Goal: Task Accomplishment & Management: Manage account settings

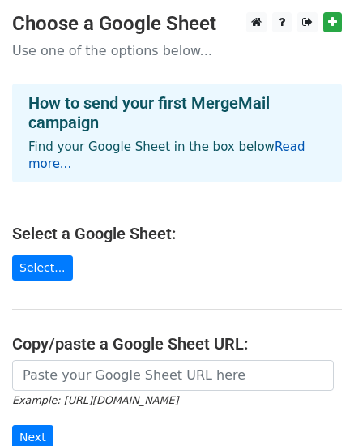
click at [306, 146] on link "Read more..." at bounding box center [166, 155] width 277 height 32
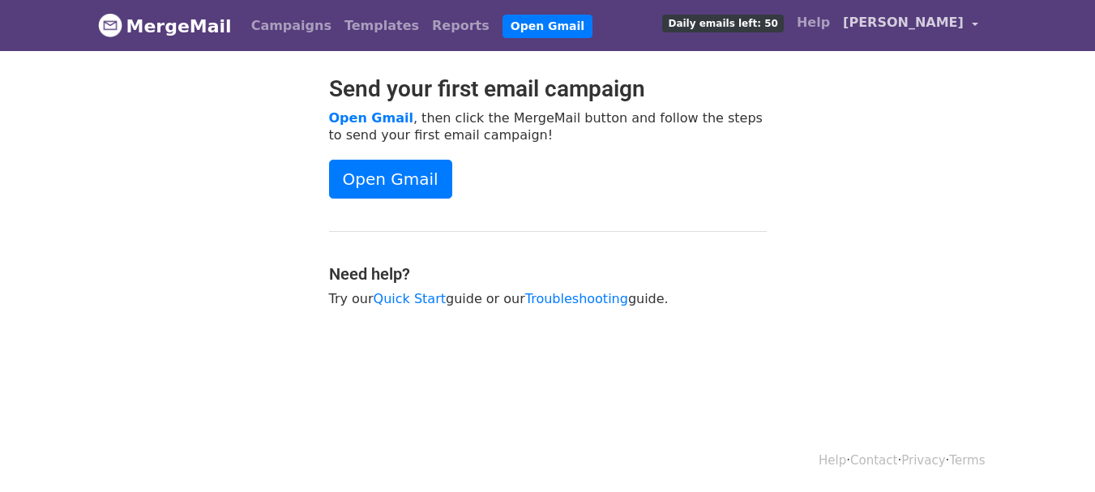
click at [953, 22] on span "[PERSON_NAME]" at bounding box center [903, 22] width 121 height 19
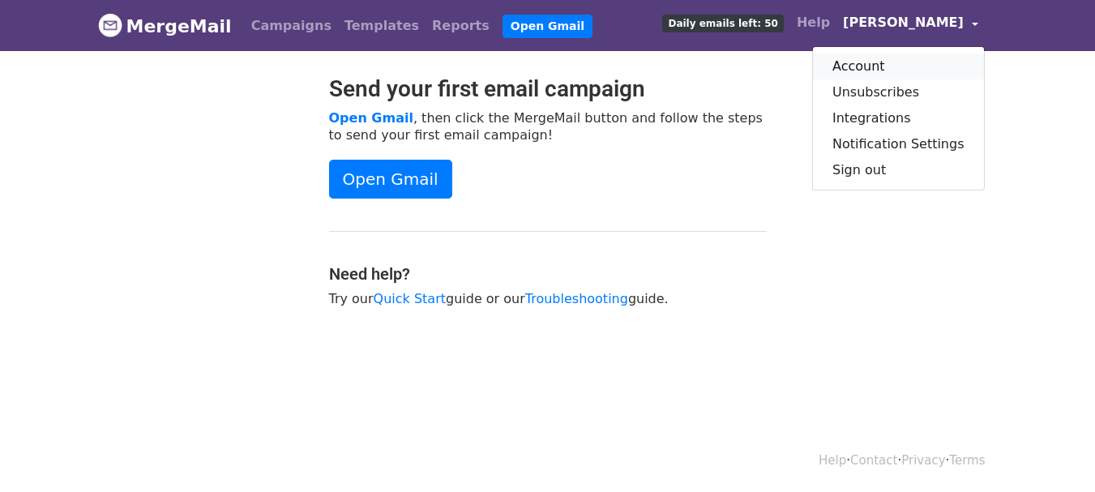
click at [875, 66] on link "Account" at bounding box center [898, 67] width 171 height 26
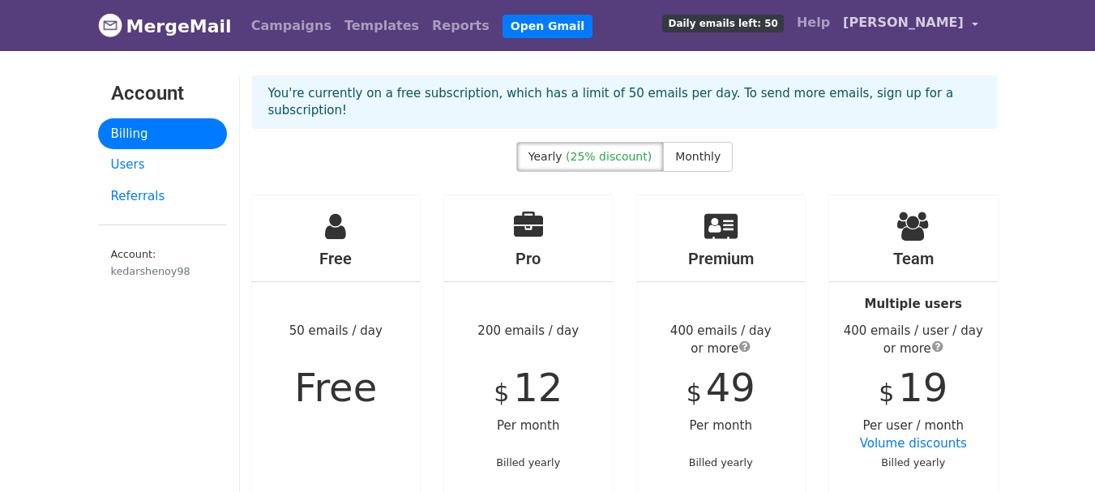
click at [919, 18] on span "[PERSON_NAME]" at bounding box center [903, 22] width 121 height 19
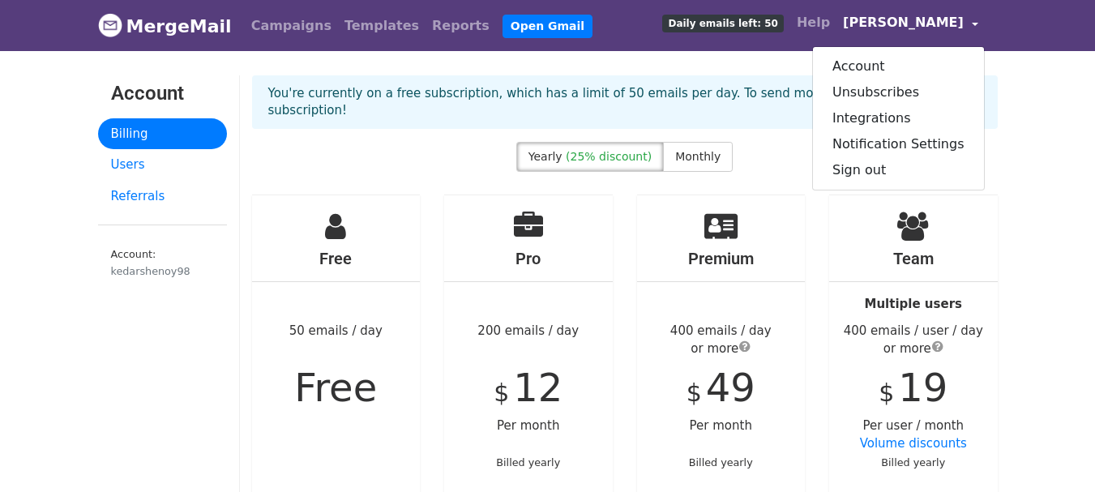
click at [799, 122] on div "You're currently on a free subscription, which has a limit of 50 emails per day…" at bounding box center [625, 108] width 770 height 66
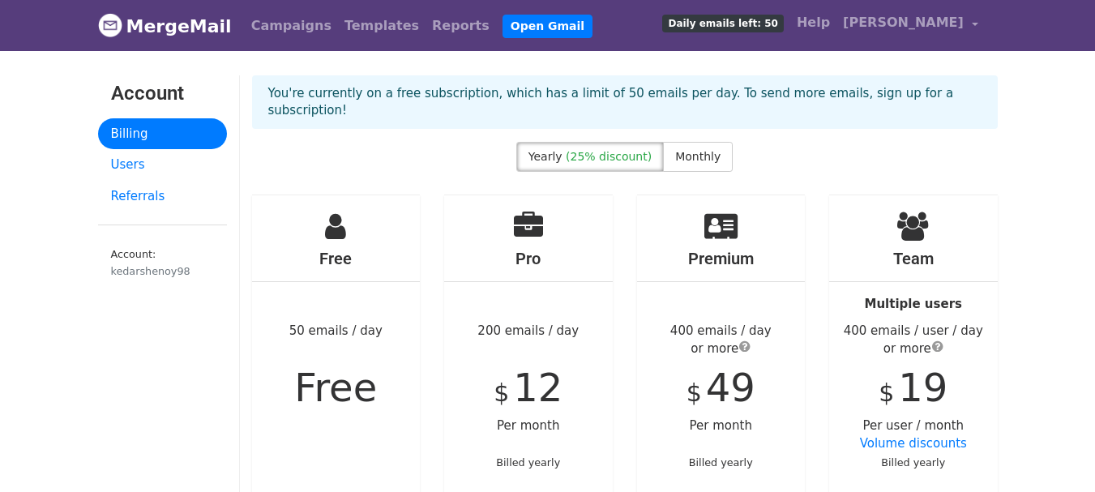
click at [126, 268] on div "kedarshenoy98" at bounding box center [162, 271] width 103 height 15
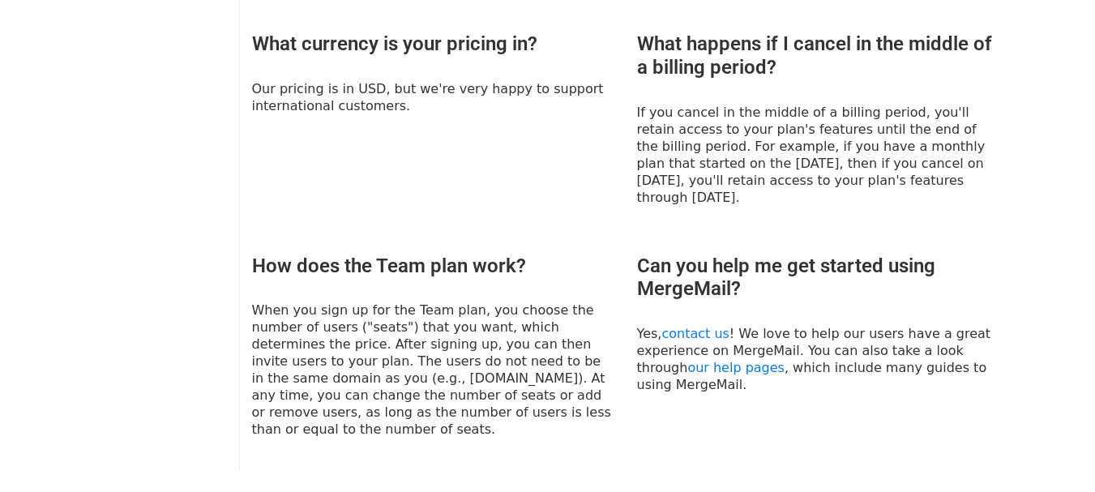
scroll to position [1203, 0]
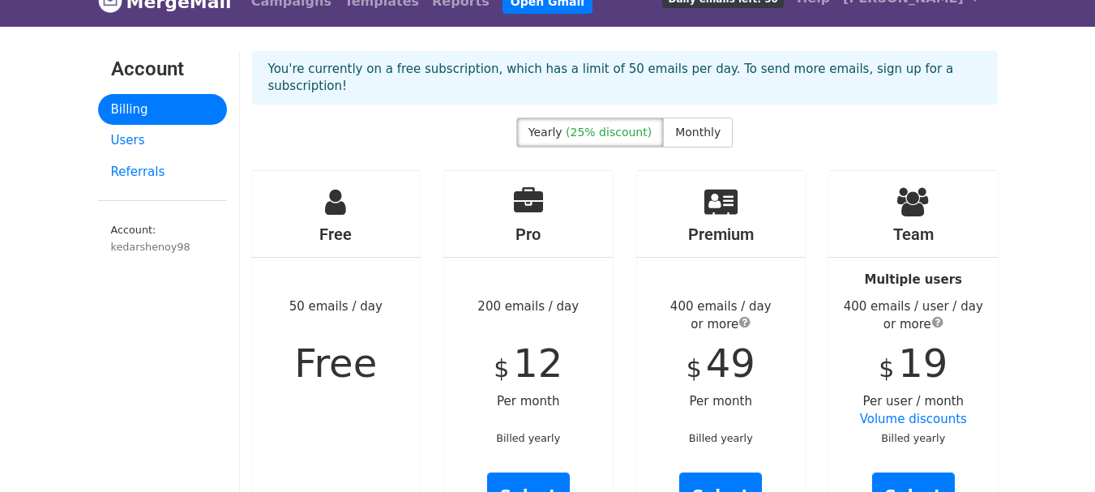
scroll to position [0, 0]
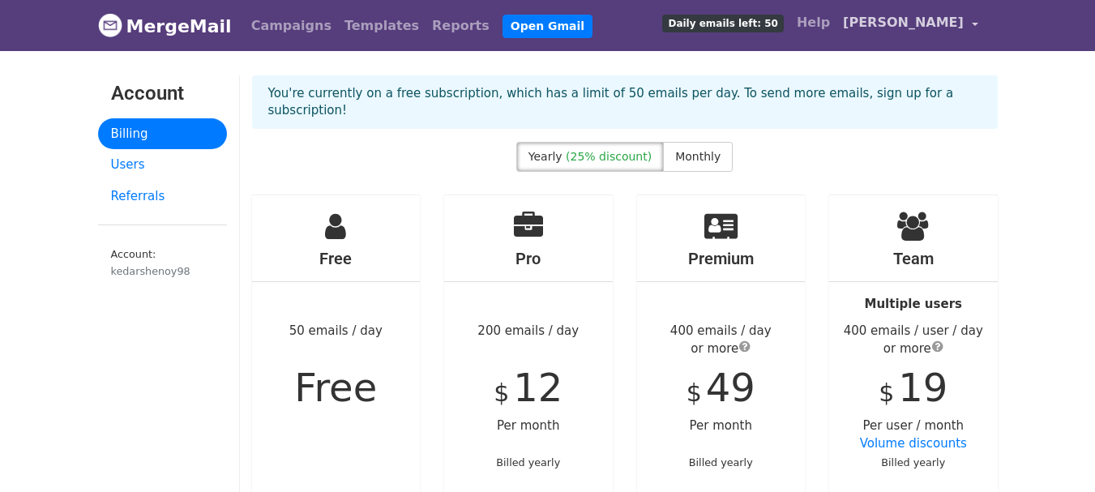
click at [937, 19] on span "[PERSON_NAME]" at bounding box center [903, 22] width 121 height 19
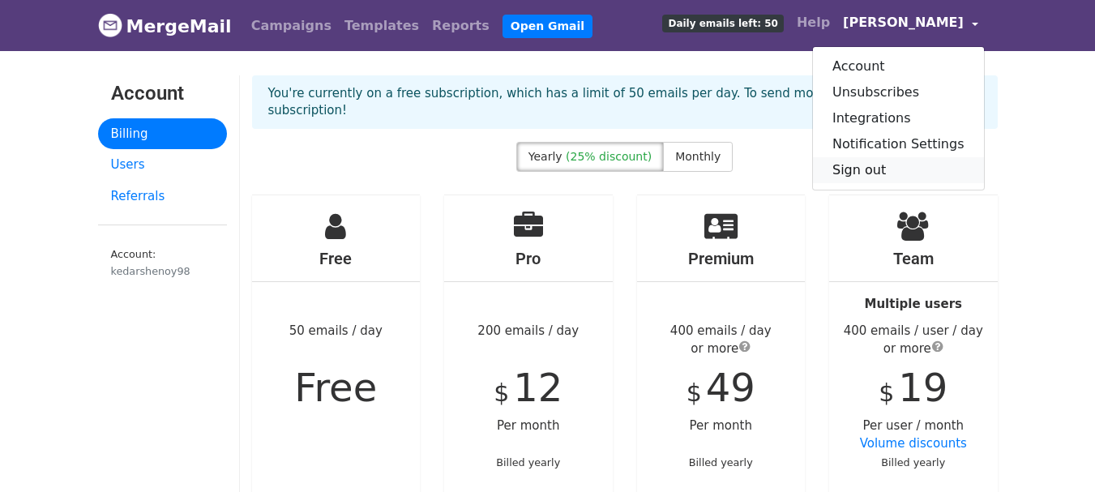
click at [881, 164] on link "Sign out" at bounding box center [898, 170] width 171 height 26
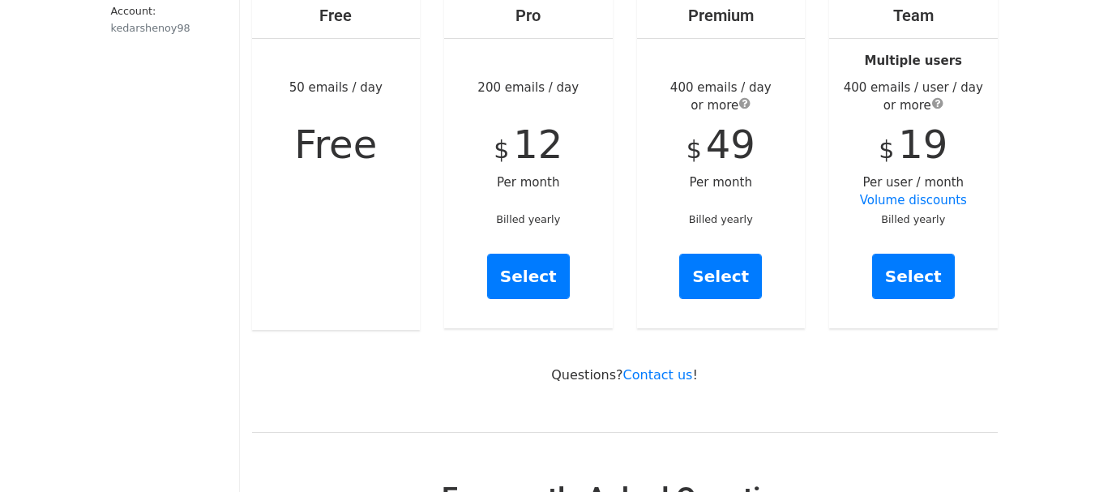
click at [365, 225] on div "Free 50 emails / day Free" at bounding box center [336, 141] width 169 height 378
